Goal: Task Accomplishment & Management: Use online tool/utility

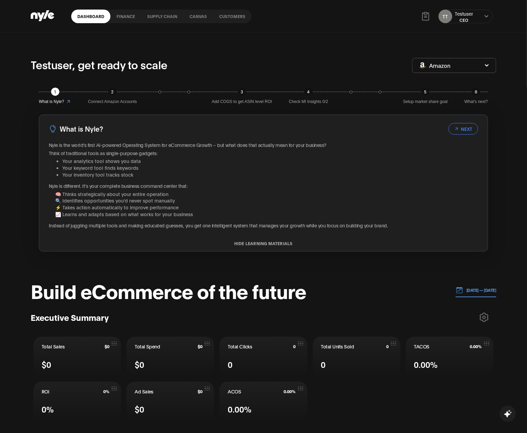
click at [220, 17] on link "Customers" at bounding box center [232, 17] width 39 height 14
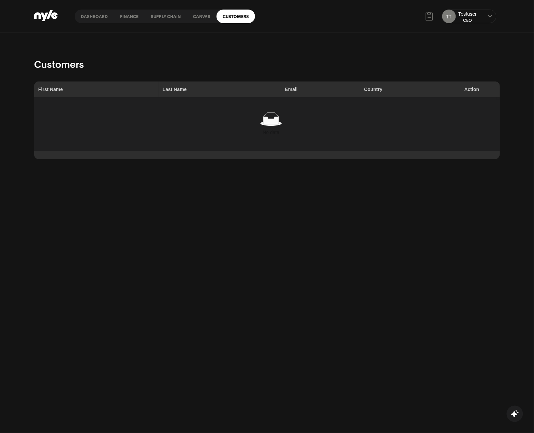
click at [197, 18] on link "Canvas" at bounding box center [202, 17] width 30 height 14
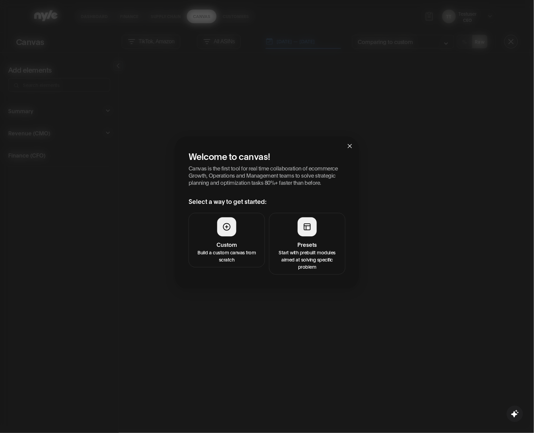
click at [234, 237] on button "Custom Build a custom canvas from scratch" at bounding box center [227, 240] width 76 height 55
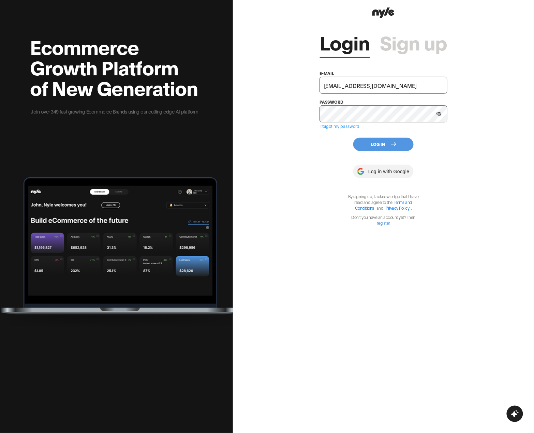
click at [370, 143] on button "Log In" at bounding box center [383, 144] width 60 height 13
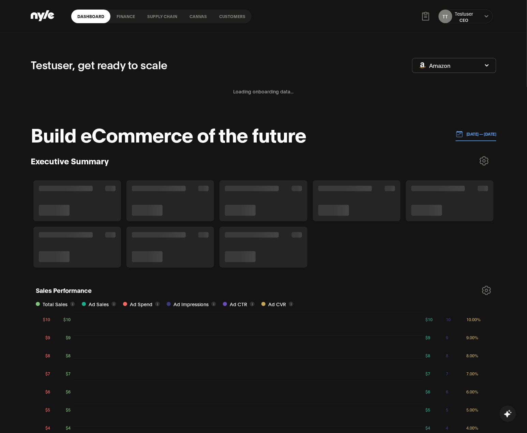
click at [197, 18] on link "Canvas" at bounding box center [198, 17] width 30 height 14
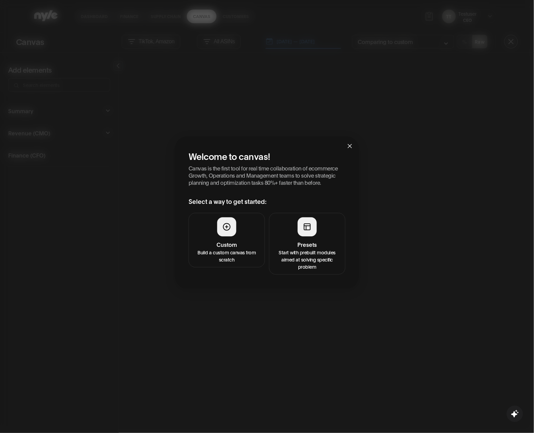
click at [300, 258] on p "Start with prebuilt modules aimed at solving specific problem" at bounding box center [307, 259] width 68 height 21
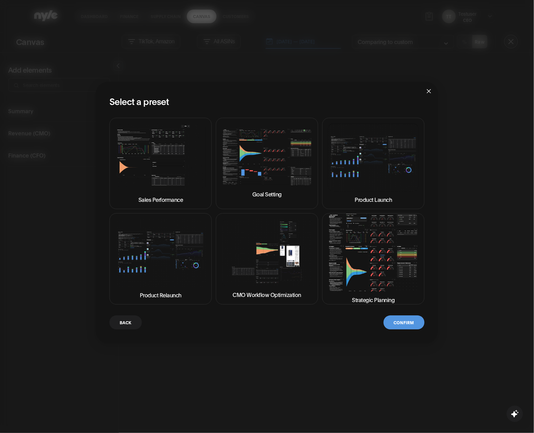
click at [366, 247] on button "Strategic Planning" at bounding box center [373, 258] width 102 height 91
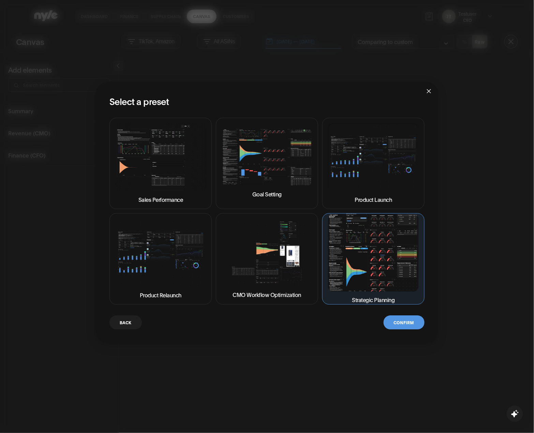
click at [402, 321] on button "Confirm" at bounding box center [404, 323] width 41 height 14
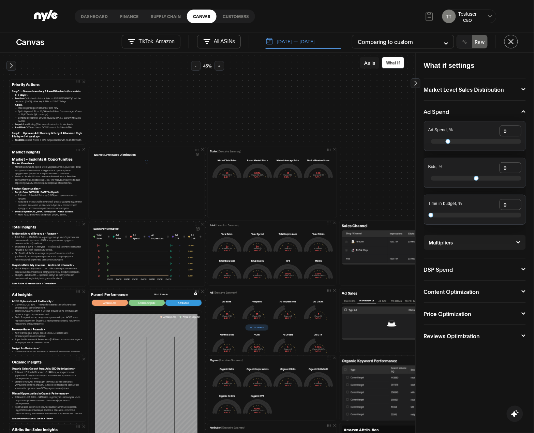
click at [12, 63] on icon at bounding box center [11, 65] width 7 height 7
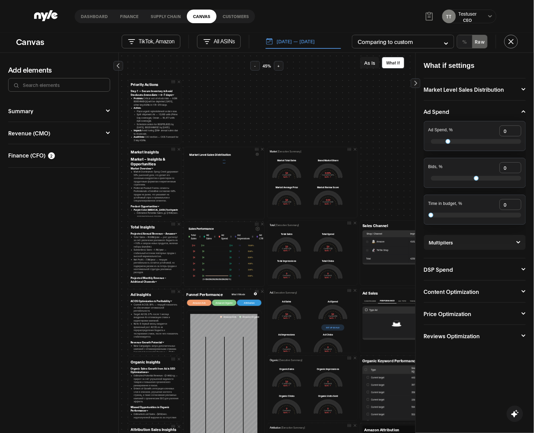
click at [205, 89] on div "Priority Actions Step 1 — Secure Inventory & Avoid Stockouts (Immediate — 0–7 d…" at bounding box center [442, 370] width 631 height 618
click at [217, 65] on div "Priority Actions Step 1 — Secure Inventory & Avoid Stockouts (Immediate — 0–7 d…" at bounding box center [442, 370] width 631 height 618
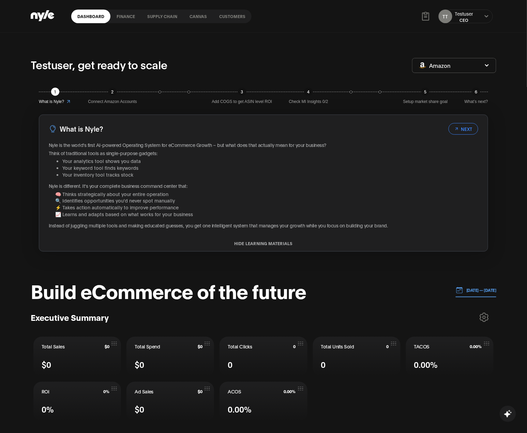
click at [194, 19] on link "Canvas" at bounding box center [198, 17] width 30 height 14
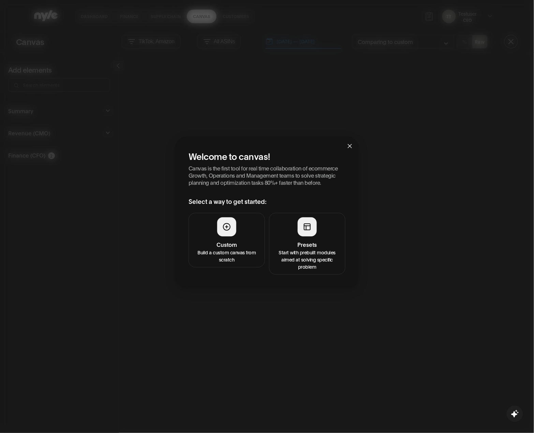
click at [220, 230] on div at bounding box center [226, 227] width 19 height 19
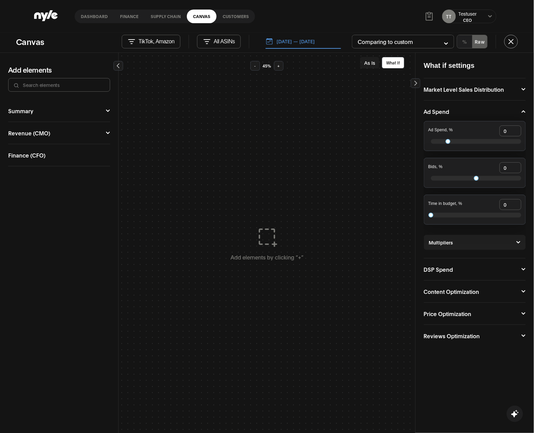
click at [104, 134] on button "Revenue (CMO)" at bounding box center [59, 132] width 102 height 5
click at [29, 145] on div "Campaign Manager" at bounding box center [34, 145] width 52 height 5
click at [85, 161] on img at bounding box center [85, 160] width 8 height 8
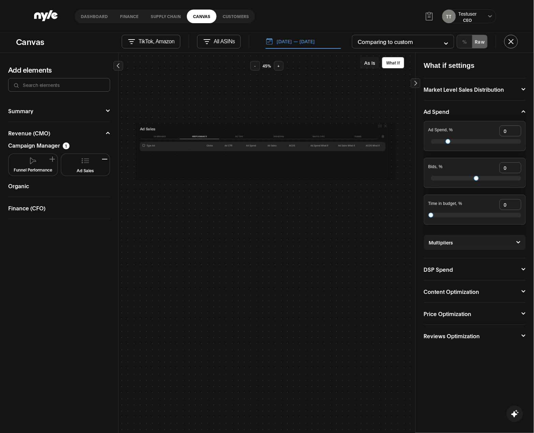
drag, startPoint x: 206, startPoint y: 187, endPoint x: 385, endPoint y: 178, distance: 179.3
click at [0, 0] on div at bounding box center [0, 0] width 0 height 0
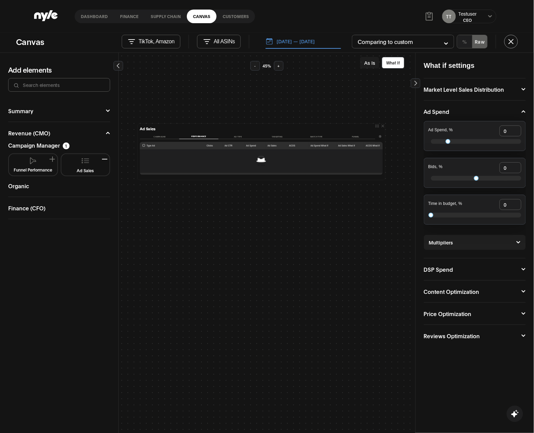
click at [24, 206] on div "Finance (CFO)" at bounding box center [26, 207] width 37 height 5
click at [42, 230] on button "Financial Overview" at bounding box center [33, 228] width 43 height 21
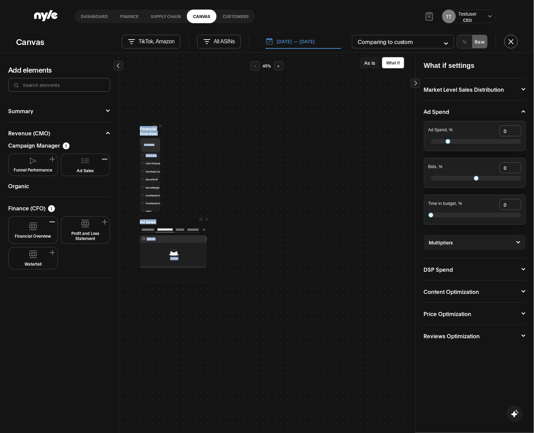
drag, startPoint x: 161, startPoint y: 153, endPoint x: 186, endPoint y: 153, distance: 24.6
click at [186, 153] on div "Ad Sales Campaigns Performance Ad Type Targeting Match type Funnel Type Ad Ad C…" at bounding box center [442, 167] width 631 height 213
click at [168, 152] on div "Ad Sales Campaigns Performance Ad Type Targeting Match type Funnel Type Ad Ad C…" at bounding box center [442, 167] width 631 height 213
click at [85, 229] on button "Profit and Loss Statement" at bounding box center [85, 230] width 43 height 21
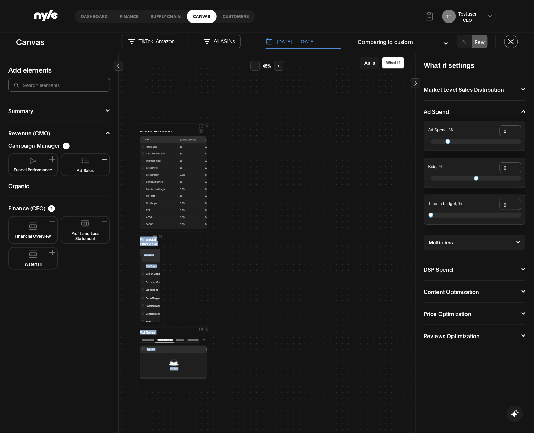
click at [160, 236] on icon "button" at bounding box center [160, 236] width 4 height 4
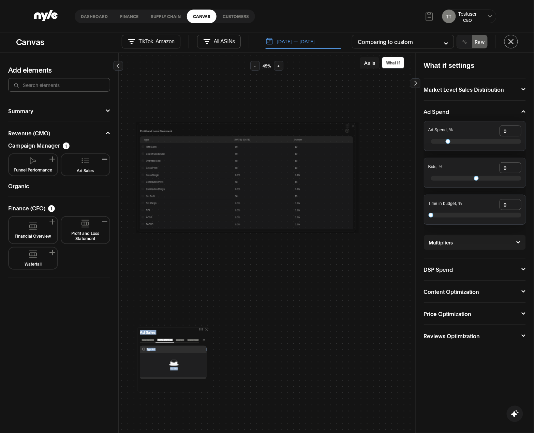
drag, startPoint x: 208, startPoint y: 182, endPoint x: 356, endPoint y: 179, distance: 148.0
click at [356, 179] on div at bounding box center [356, 178] width 2 height 106
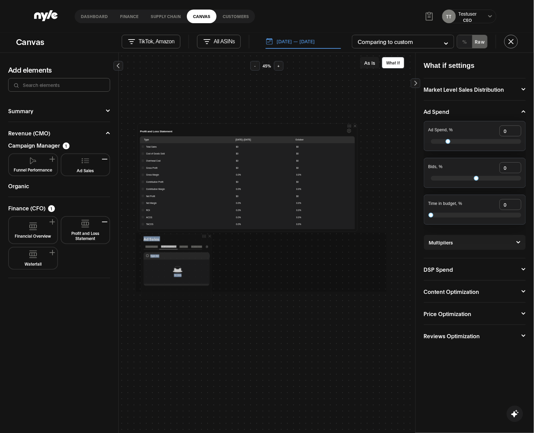
drag, startPoint x: 201, startPoint y: 329, endPoint x: 205, endPoint y: 234, distance: 95.2
click at [205, 234] on icon at bounding box center [204, 236] width 4 height 4
click at [211, 300] on div "Ad Sales Campaigns Performance Ad Type Targeting Match type Funnel Type Ad Ad C…" at bounding box center [267, 243] width 297 height 381
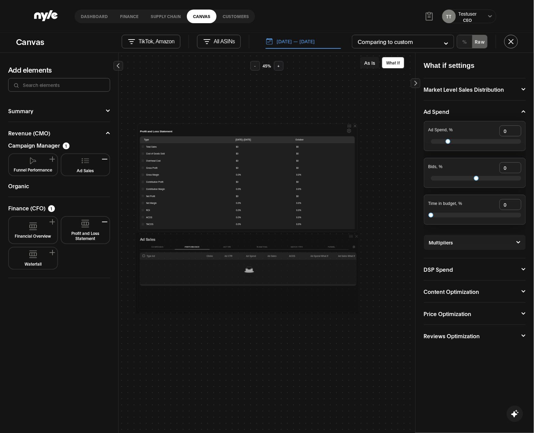
drag, startPoint x: 205, startPoint y: 297, endPoint x: 355, endPoint y: 310, distance: 150.3
click at [0, 0] on div at bounding box center [0, 0] width 0 height 0
click at [347, 354] on div "Ad Sales Campaigns Performance Ad Type Targeting Match type Funnel Type Ad Ad C…" at bounding box center [267, 243] width 297 height 381
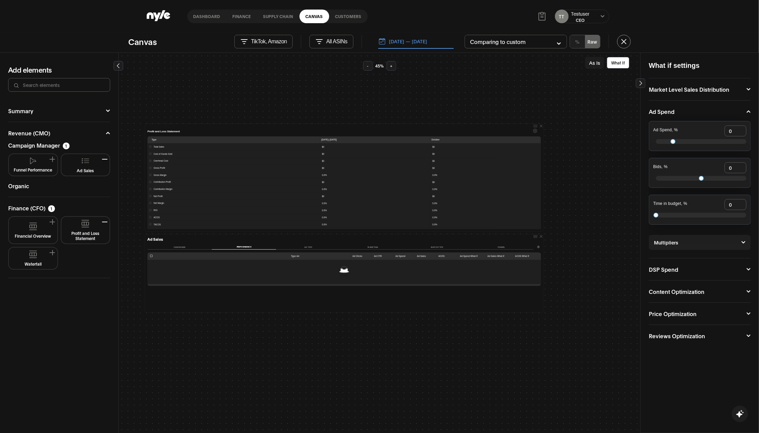
click at [117, 63] on icon at bounding box center [118, 65] width 7 height 7
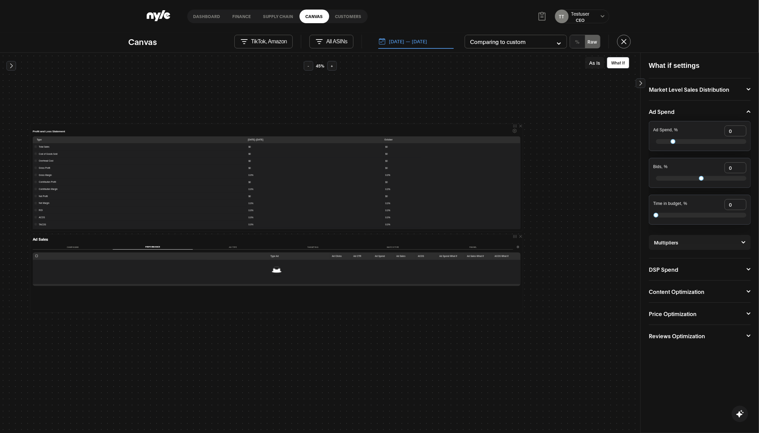
click at [527, 83] on icon at bounding box center [640, 83] width 7 height 7
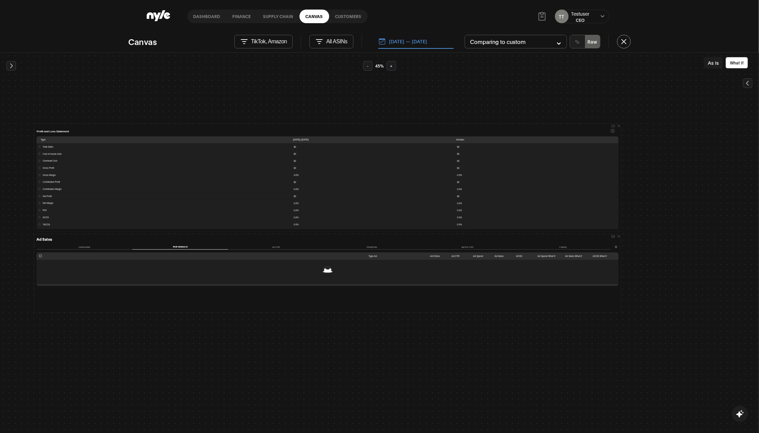
click at [527, 124] on icon "button" at bounding box center [619, 126] width 4 height 4
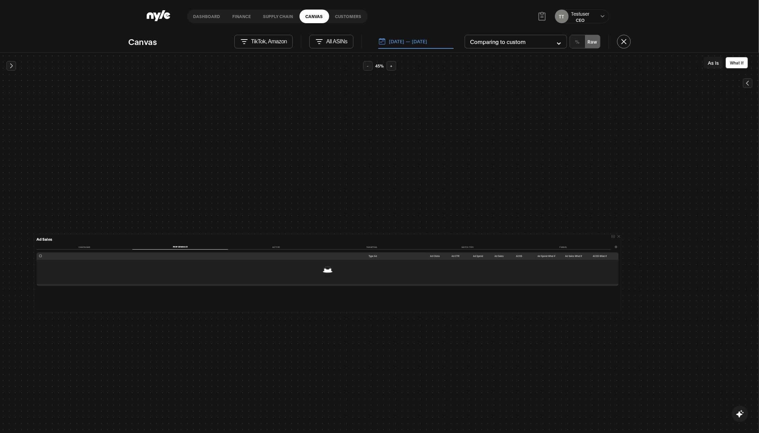
click at [527, 235] on div "Ad Sales Campaigns Performance Ad Type Targeting Match type Funnel Type Ad Ad C…" at bounding box center [328, 273] width 590 height 81
click at [527, 236] on icon "button" at bounding box center [619, 236] width 4 height 4
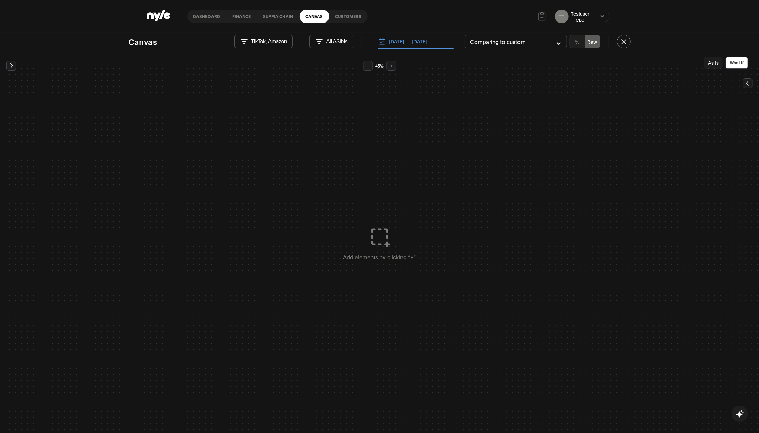
click at [8, 63] on icon at bounding box center [11, 65] width 7 height 7
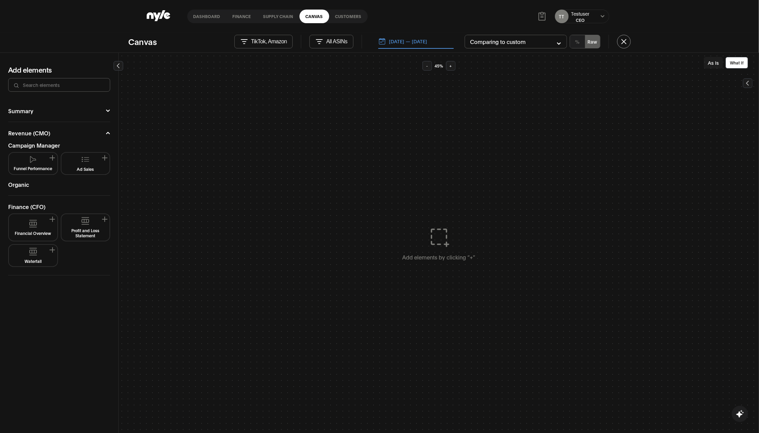
click at [26, 163] on button "Funnel Performance" at bounding box center [33, 164] width 43 height 16
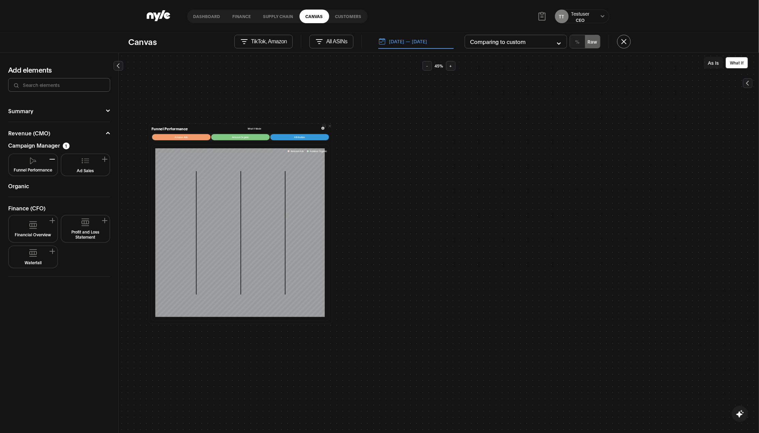
click at [329, 124] on icon "button" at bounding box center [329, 126] width 4 height 4
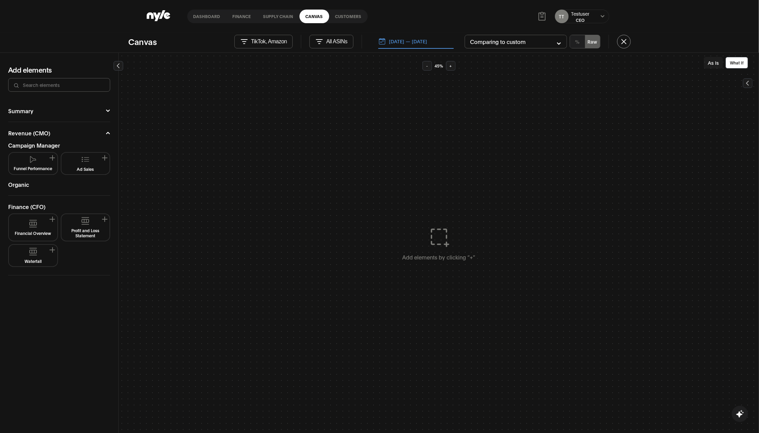
click at [91, 165] on button "Ad Sales" at bounding box center [85, 164] width 43 height 16
drag, startPoint x: 309, startPoint y: 188, endPoint x: 535, endPoint y: 181, distance: 226.5
click at [0, 0] on div at bounding box center [0, 0] width 0 height 0
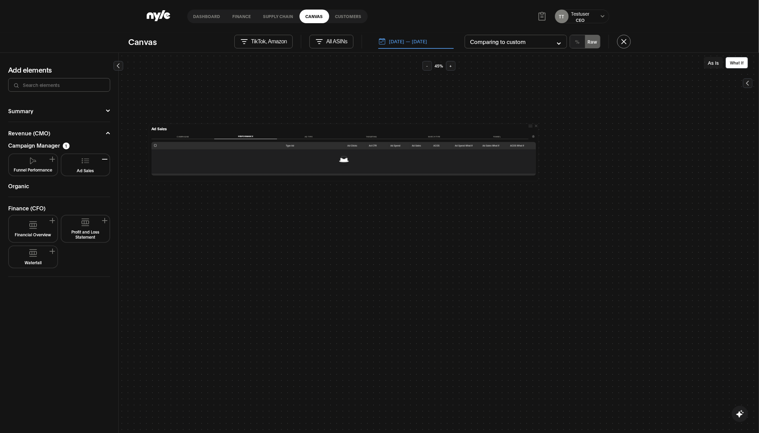
click at [79, 230] on button "Profit and Loss Statement" at bounding box center [85, 228] width 43 height 21
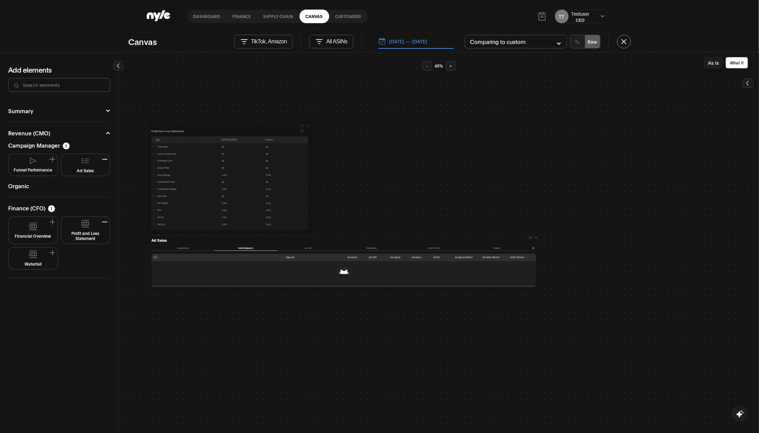
drag, startPoint x: 308, startPoint y: 231, endPoint x: 444, endPoint y: 216, distance: 136.6
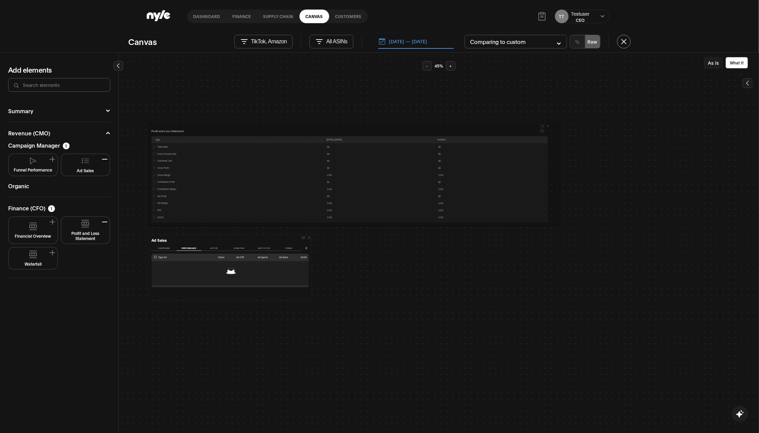
drag, startPoint x: 310, startPoint y: 231, endPoint x: 543, endPoint y: 226, distance: 233.3
click at [0, 0] on div at bounding box center [0, 0] width 0 height 0
click at [310, 300] on div "Ad Sales Campaigns Performance Ad Type Targeting Match type Funnel Type Ad Ad C…" at bounding box center [230, 268] width 165 height 68
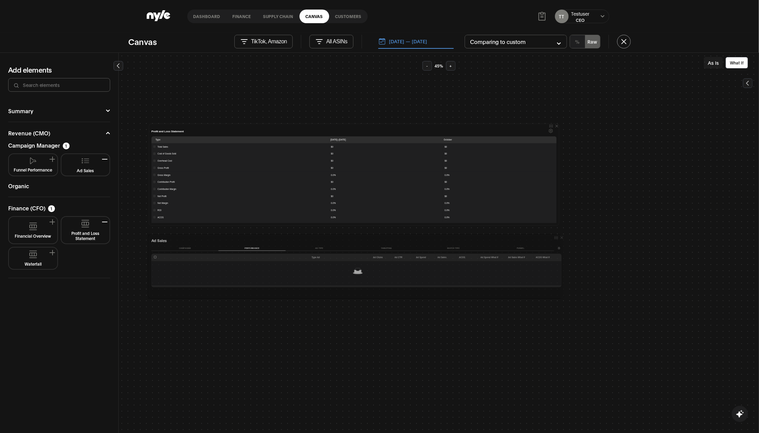
drag, startPoint x: 309, startPoint y: 297, endPoint x: 562, endPoint y: 295, distance: 253.4
click at [0, 0] on div at bounding box center [0, 0] width 0 height 0
click at [316, 42] on icon at bounding box center [319, 42] width 8 height 8
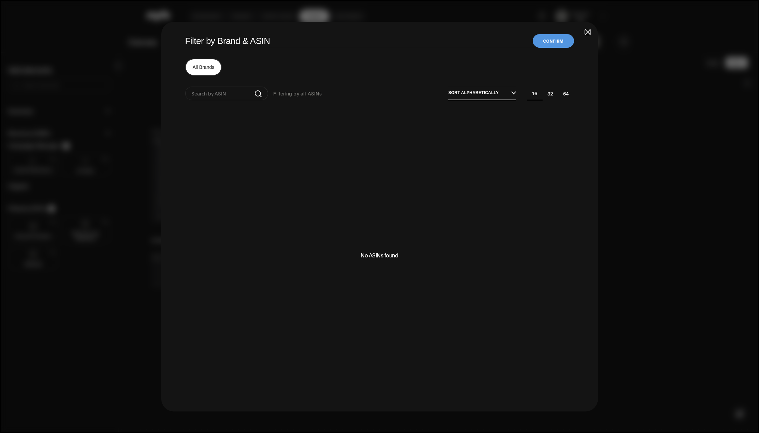
click at [527, 33] on span "button" at bounding box center [587, 32] width 5 height 5
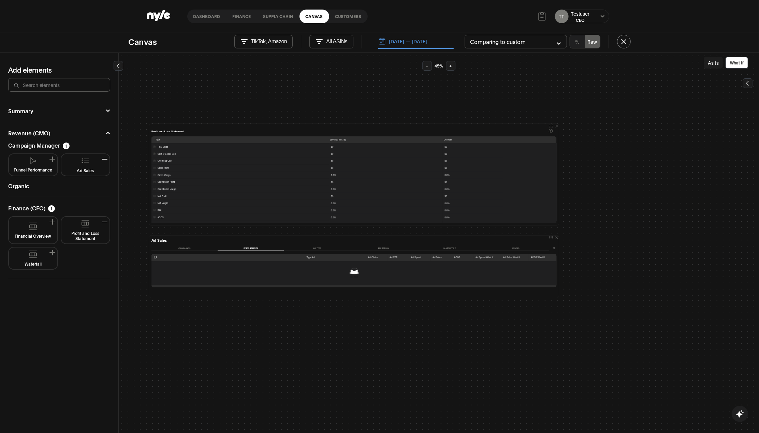
click at [408, 346] on div "Ad Sales Campaigns Performance Ad Type Targeting Match type Funnel Type Ad Ad C…" at bounding box center [439, 243] width 640 height 381
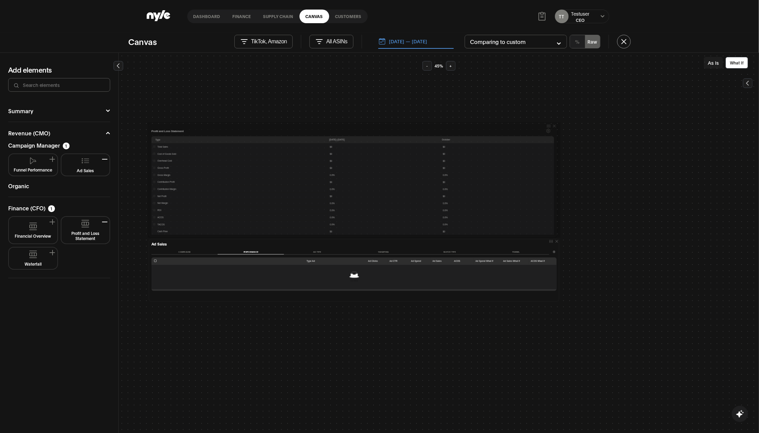
drag, startPoint x: 554, startPoint y: 224, endPoint x: 553, endPoint y: 236, distance: 11.6
click at [0, 0] on div at bounding box center [0, 0] width 0 height 0
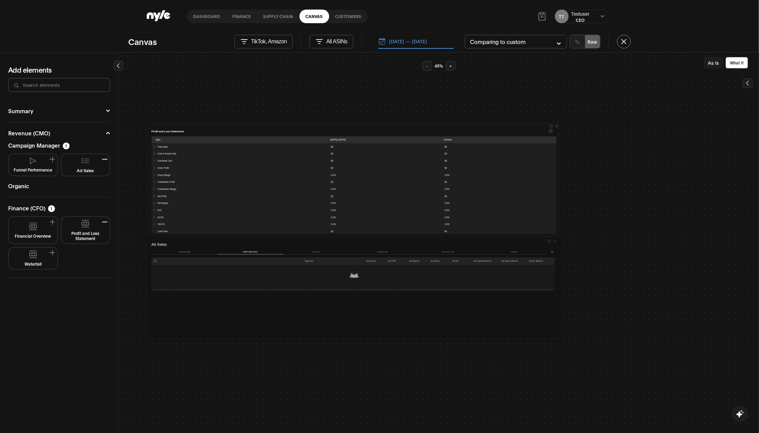
drag, startPoint x: 309, startPoint y: 303, endPoint x: 555, endPoint y: 334, distance: 248.2
click at [0, 0] on div at bounding box center [0, 0] width 0 height 0
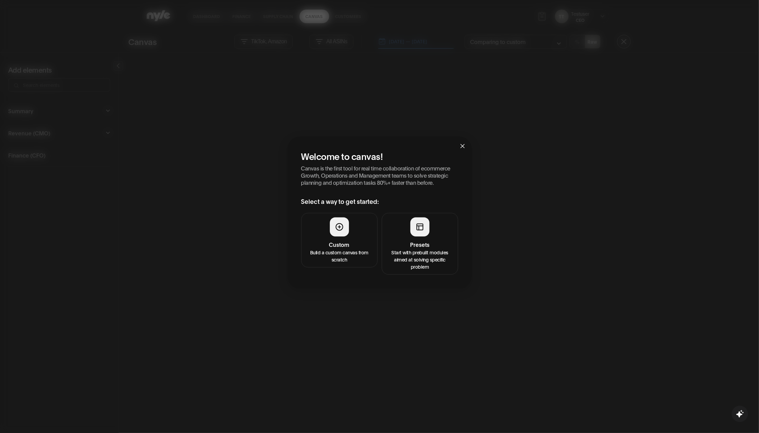
click at [329, 216] on button "Custom Build a custom canvas from scratch" at bounding box center [339, 240] width 76 height 55
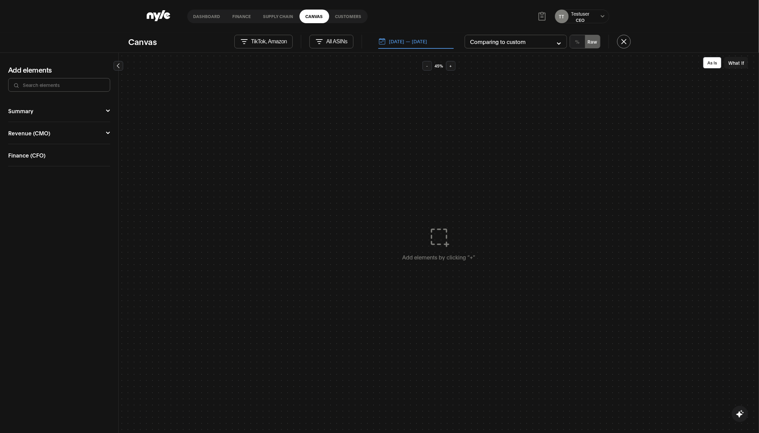
click at [204, 17] on link "Dashboard" at bounding box center [206, 17] width 39 height 14
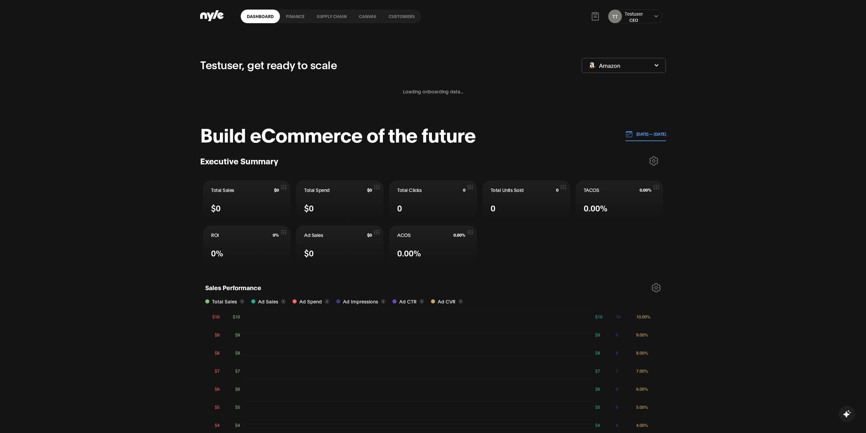
drag, startPoint x: 871, startPoint y: 5, endPoint x: 449, endPoint y: 59, distance: 425.5
click at [455, 63] on div "Testuser, get ready to scale" at bounding box center [391, 65] width 382 height 18
click at [362, 16] on link "Canvas" at bounding box center [368, 17] width 30 height 14
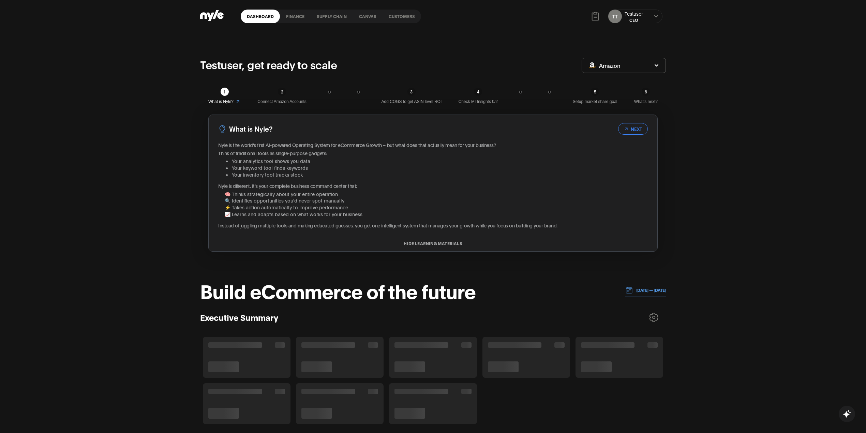
click at [408, 16] on link "Customers" at bounding box center [402, 17] width 39 height 14
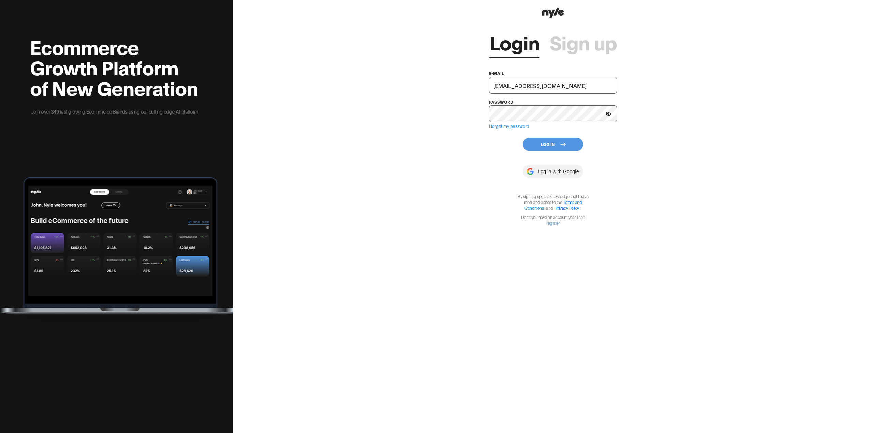
click at [560, 149] on button "Log In" at bounding box center [553, 144] width 60 height 13
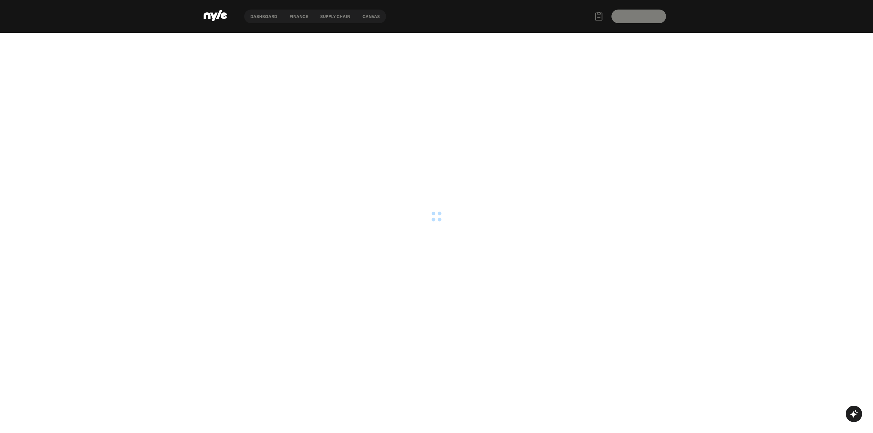
click at [542, 33] on html "Dashboard finance Supply chain Canvas Nyle AI Assistant I can help you create e…" at bounding box center [436, 16] width 873 height 33
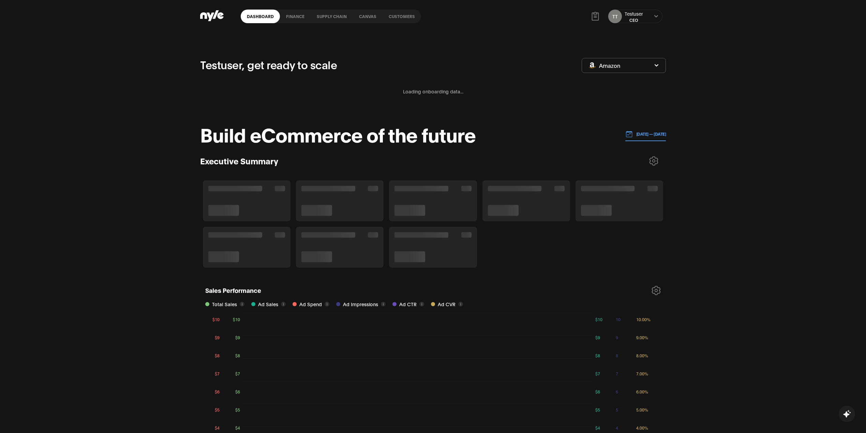
click at [365, 14] on link "Canvas" at bounding box center [368, 17] width 30 height 14
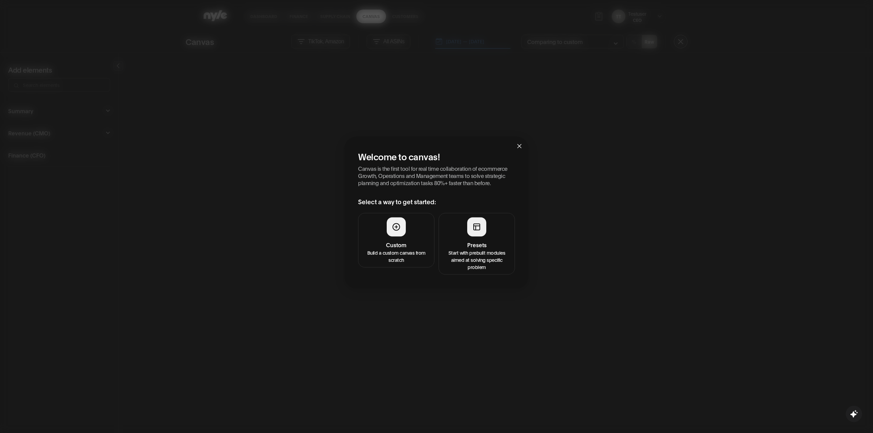
click at [517, 145] on icon "close" at bounding box center [519, 146] width 5 height 5
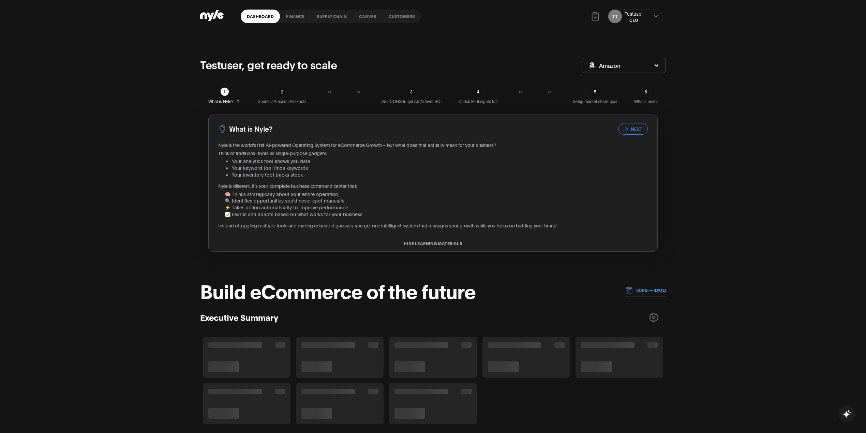
click at [370, 17] on link "Canvas" at bounding box center [368, 17] width 30 height 14
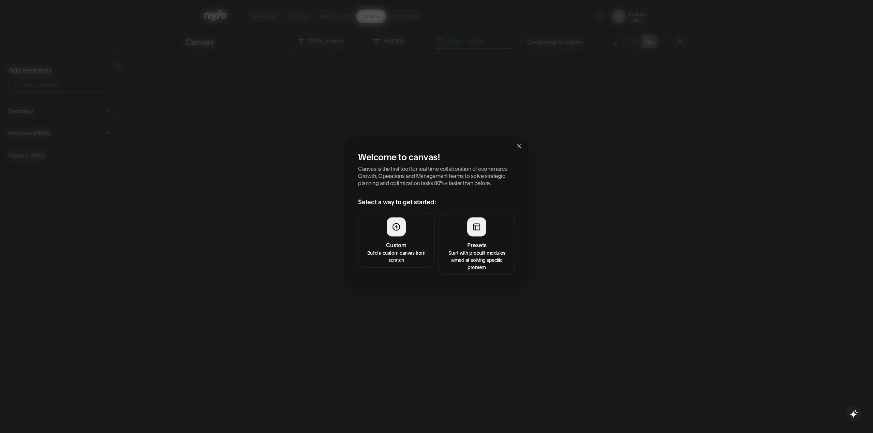
click at [519, 149] on span "Close" at bounding box center [519, 146] width 18 height 18
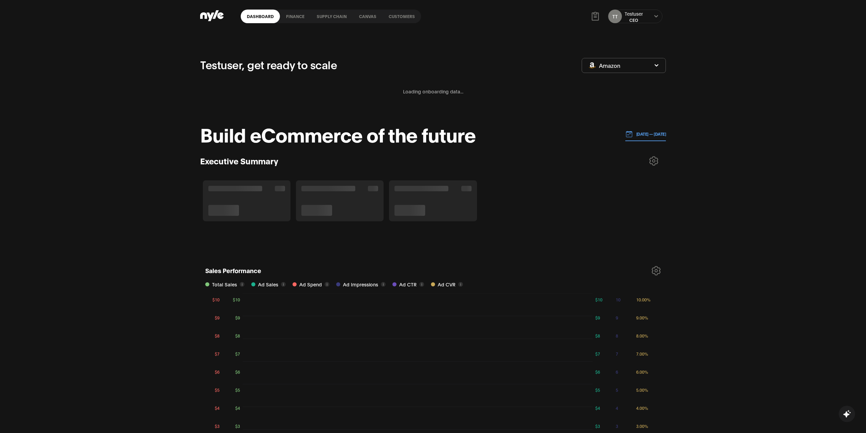
click at [399, 16] on link "Customers" at bounding box center [402, 17] width 39 height 14
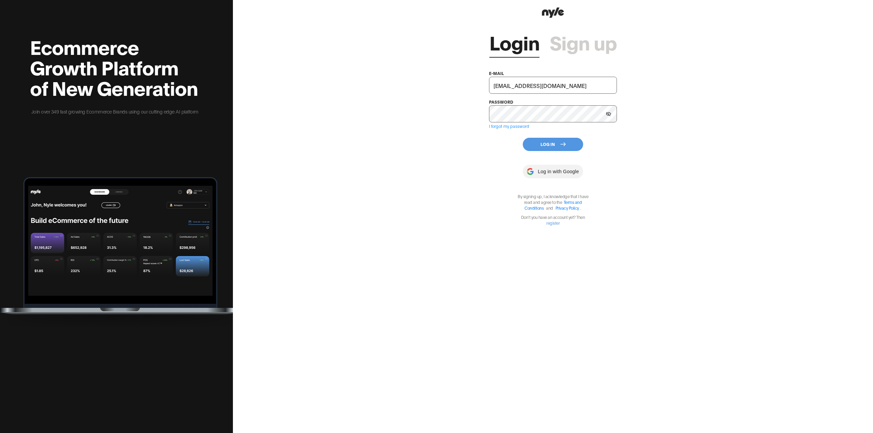
click at [542, 146] on button "Log In" at bounding box center [553, 144] width 60 height 13
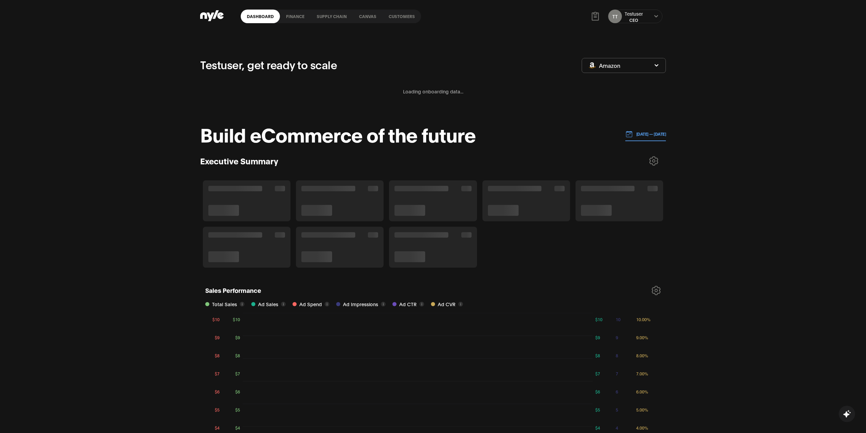
click at [301, 16] on link "finance" at bounding box center [295, 17] width 31 height 14
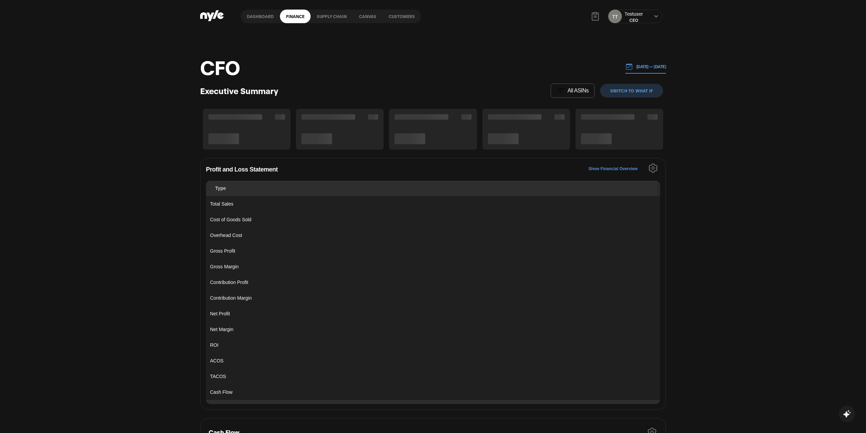
click at [328, 16] on link "Supply chain" at bounding box center [332, 17] width 42 height 14
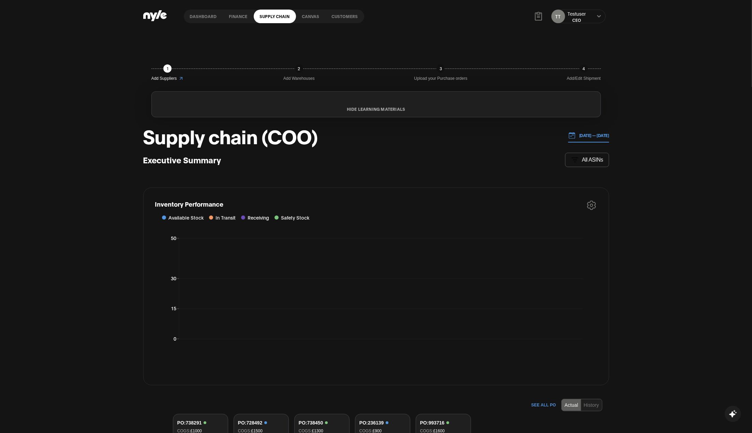
click at [212, 16] on link "Dashboard" at bounding box center [203, 17] width 39 height 14
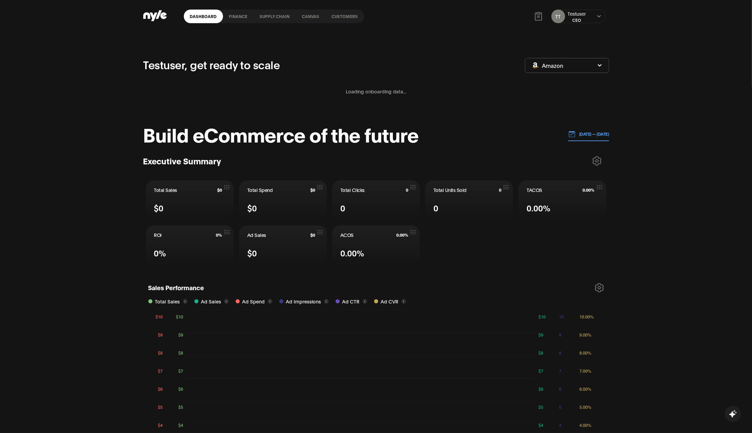
click at [344, 15] on link "Customers" at bounding box center [345, 17] width 39 height 14
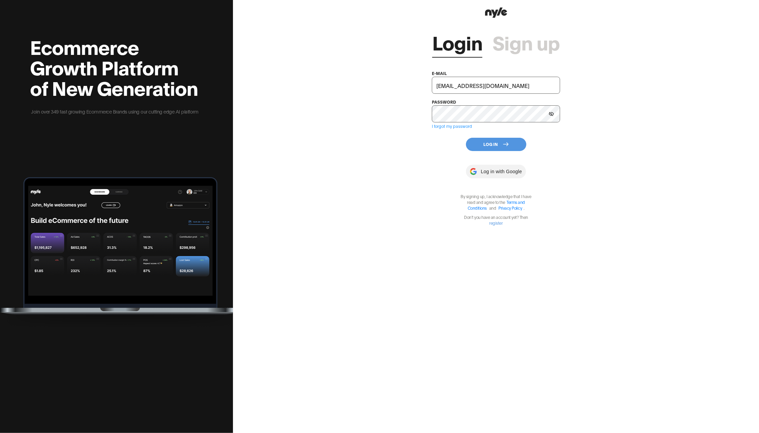
click at [492, 81] on input "tuqxoxa@yandex.ru" at bounding box center [496, 85] width 128 height 17
type input "showroom@nyle.ai"
click at [483, 148] on button "Log In" at bounding box center [496, 144] width 60 height 13
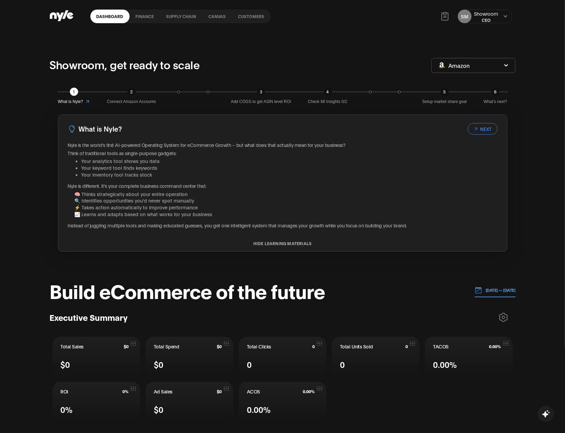
click at [242, 13] on link "Customers" at bounding box center [251, 17] width 39 height 14
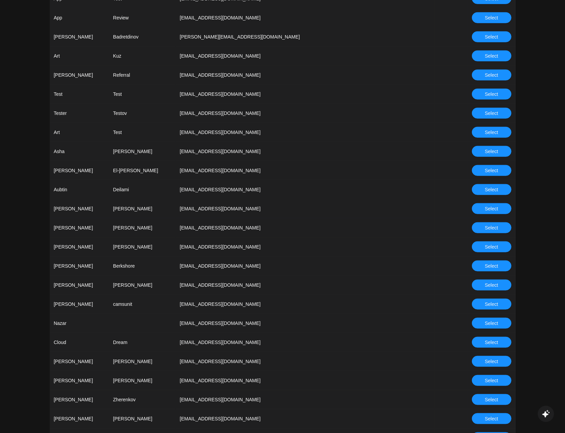
scroll to position [364, 0]
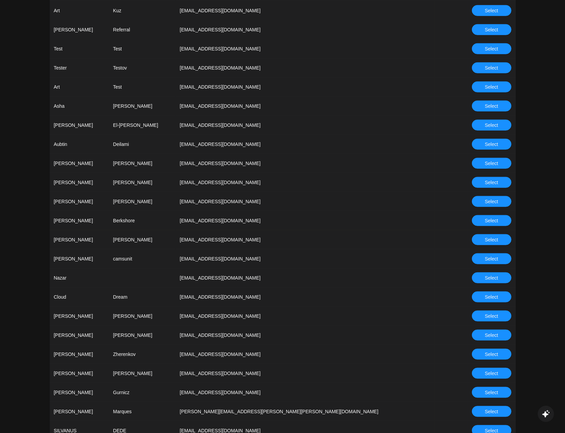
click at [490, 359] on button "Select" at bounding box center [492, 354] width 40 height 11
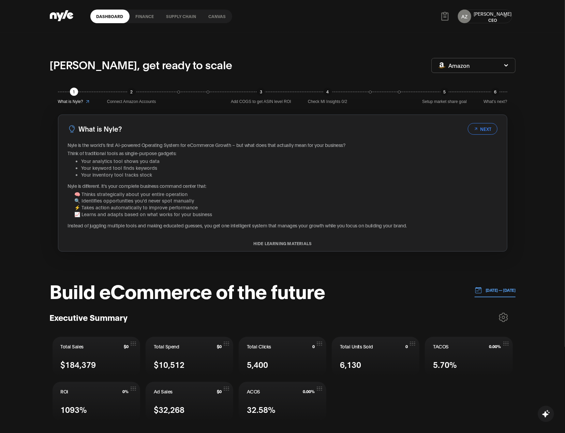
click at [223, 15] on link "Canvas" at bounding box center [218, 17] width 30 height 14
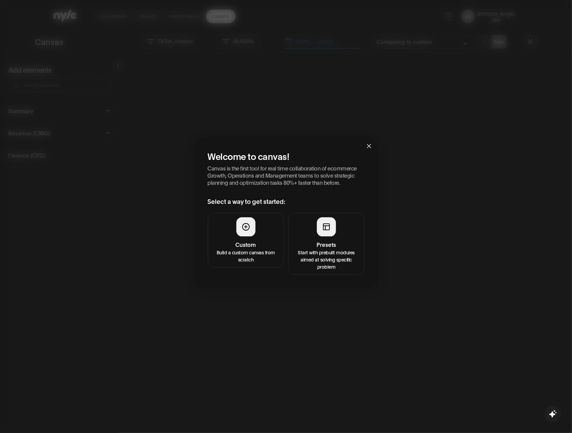
click at [323, 243] on h4 "Presets" at bounding box center [327, 245] width 68 height 8
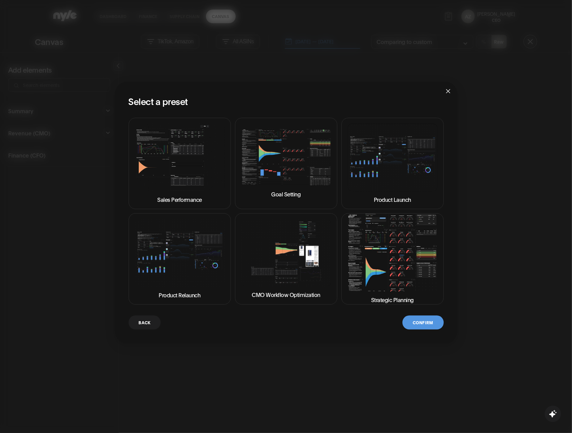
click at [388, 279] on button "Strategic Planning" at bounding box center [392, 258] width 102 height 91
click at [413, 321] on button "Confirm" at bounding box center [422, 323] width 41 height 14
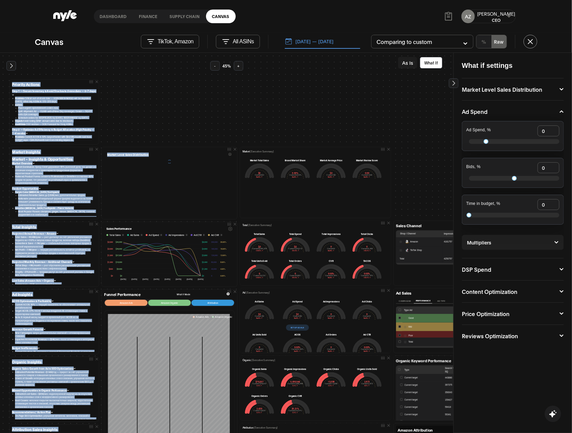
drag, startPoint x: 152, startPoint y: 168, endPoint x: 162, endPoint y: 130, distance: 38.8
click at [162, 130] on div "Priority Actions Step 1 — Secure Inventory & Avoid Stockouts (Immediate — 0–7 d…" at bounding box center [499, 370] width 983 height 618
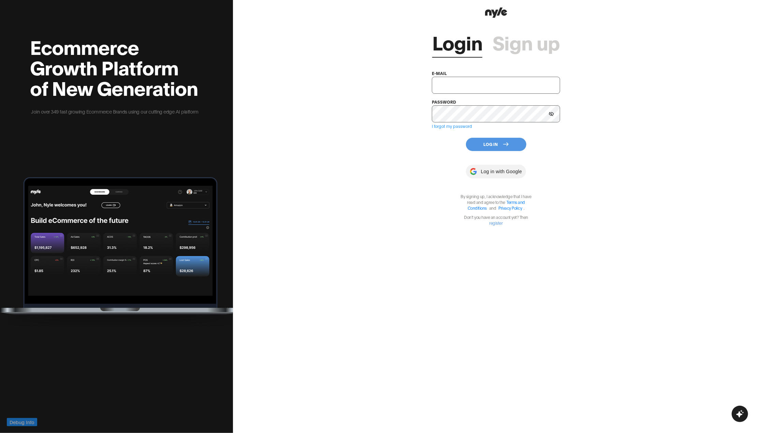
type input "[EMAIL_ADDRESS][PERSON_NAME]"
click at [500, 138] on button "Log In" at bounding box center [496, 144] width 60 height 13
